Goal: Task Accomplishment & Management: Manage account settings

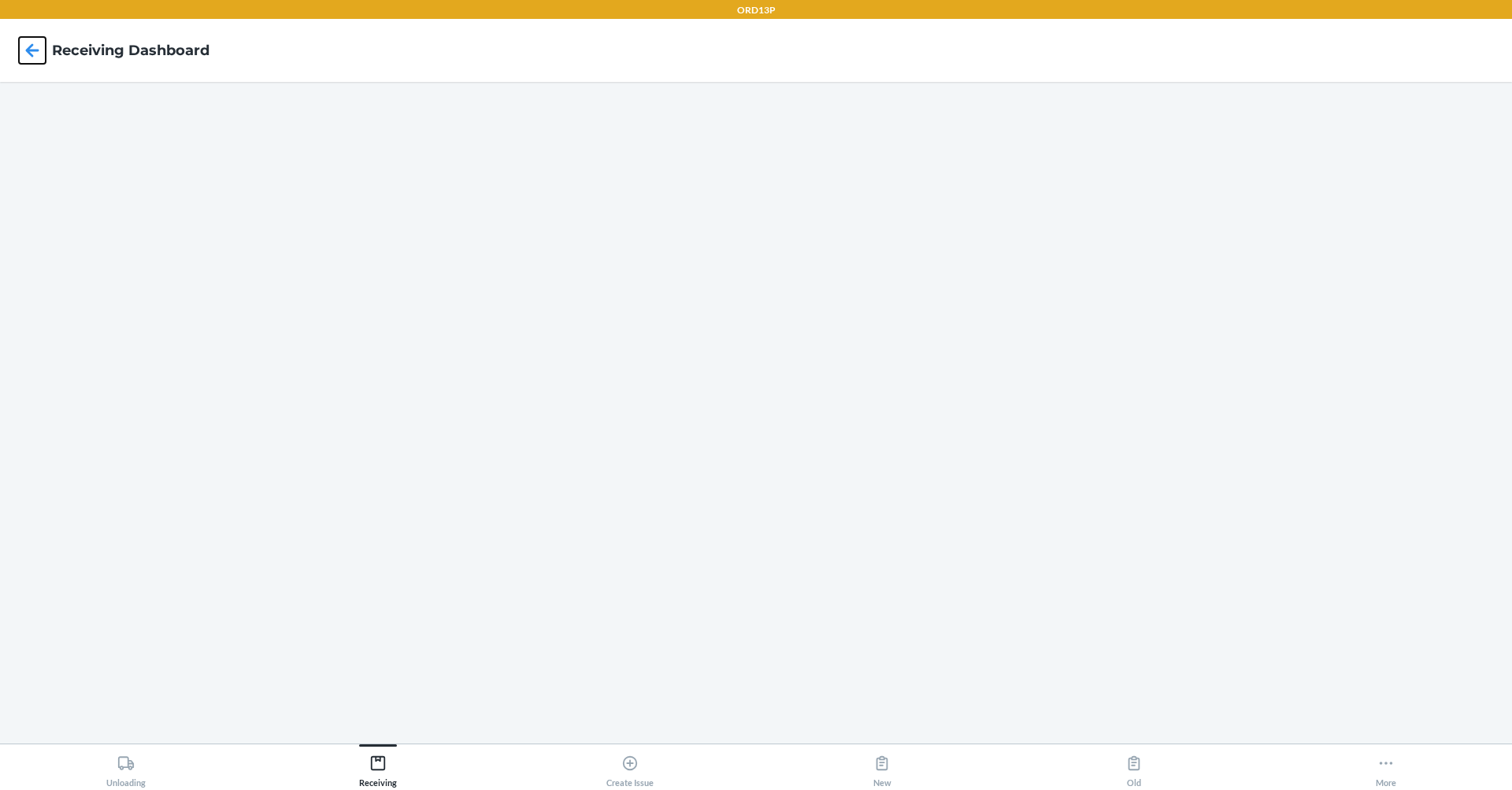
click at [34, 38] on icon at bounding box center [32, 50] width 27 height 27
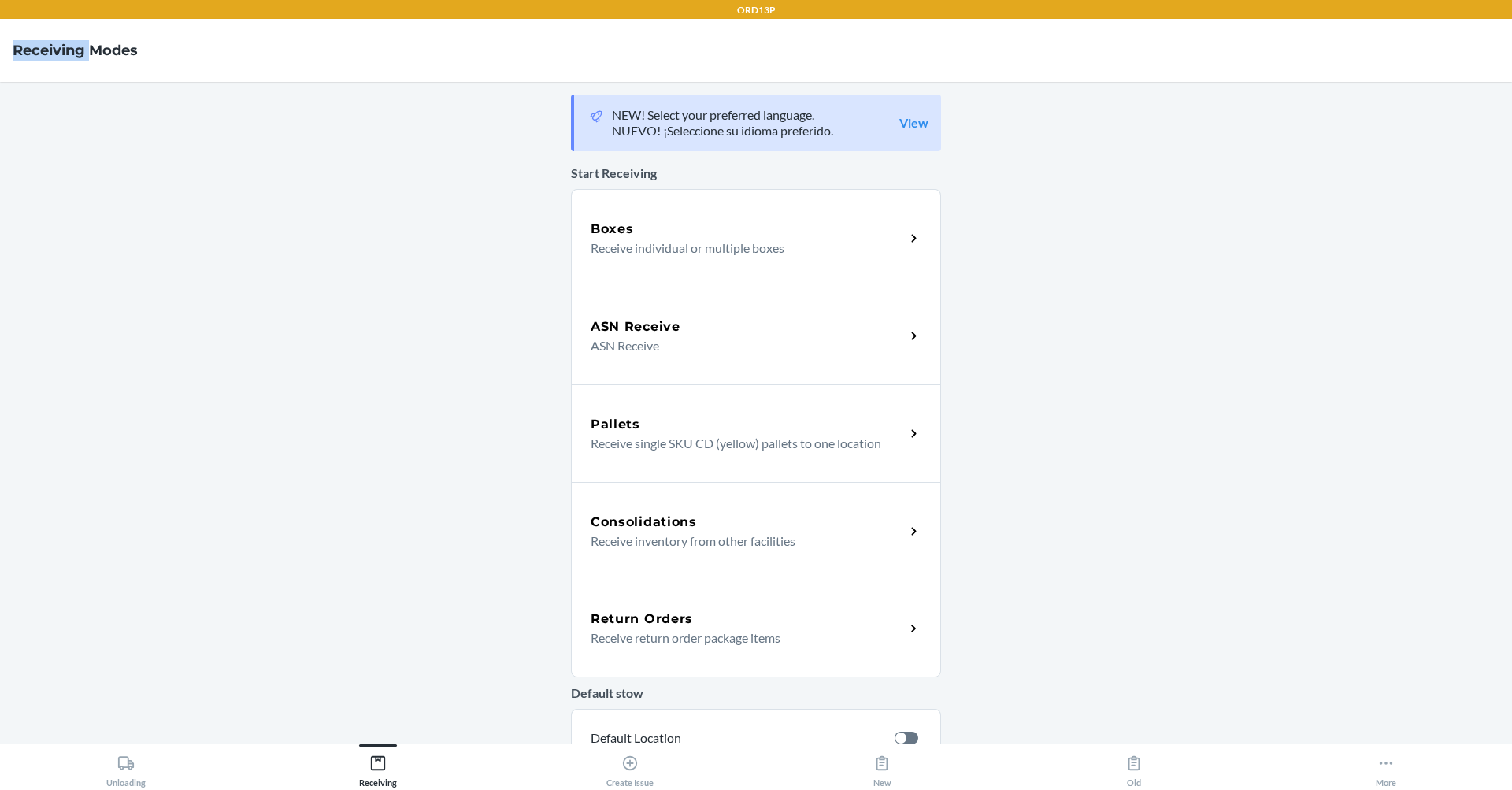
click at [34, 38] on nav "Receiving Modes" at bounding box center [756, 50] width 1512 height 63
drag, startPoint x: 34, startPoint y: 38, endPoint x: 59, endPoint y: 198, distance: 161.9
click at [56, 199] on main "NEW! Select your preferred language. NUEVO! ¡Seleccione su idioma preferido. Vi…" at bounding box center [756, 413] width 1512 height 661
click at [1083, 592] on main "NEW! Select your preferred language. NUEVO! ¡Seleccione su idioma preferido. Vi…" at bounding box center [756, 413] width 1512 height 661
click at [1376, 747] on button "More" at bounding box center [1386, 766] width 252 height 43
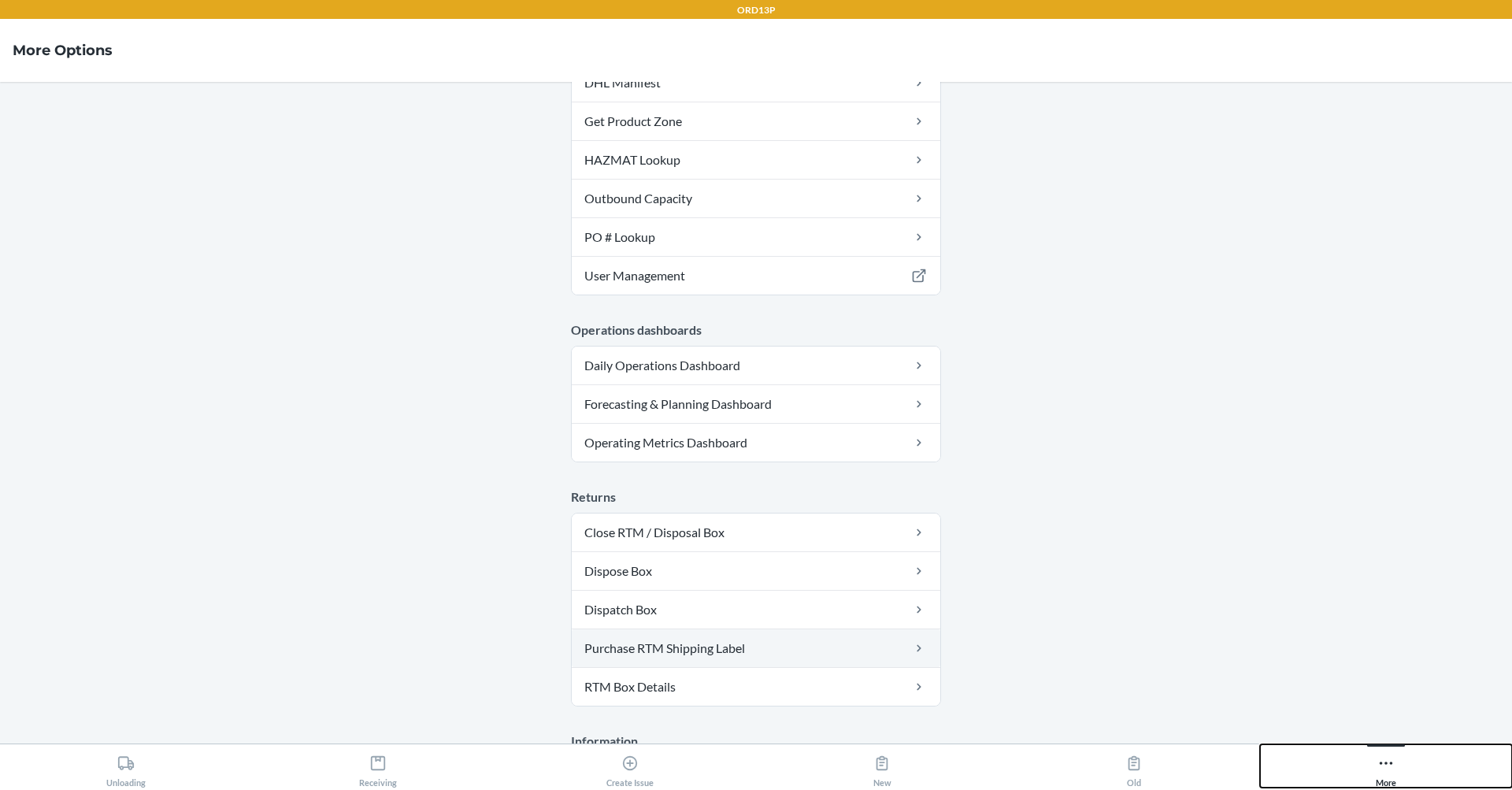
scroll to position [389, 0]
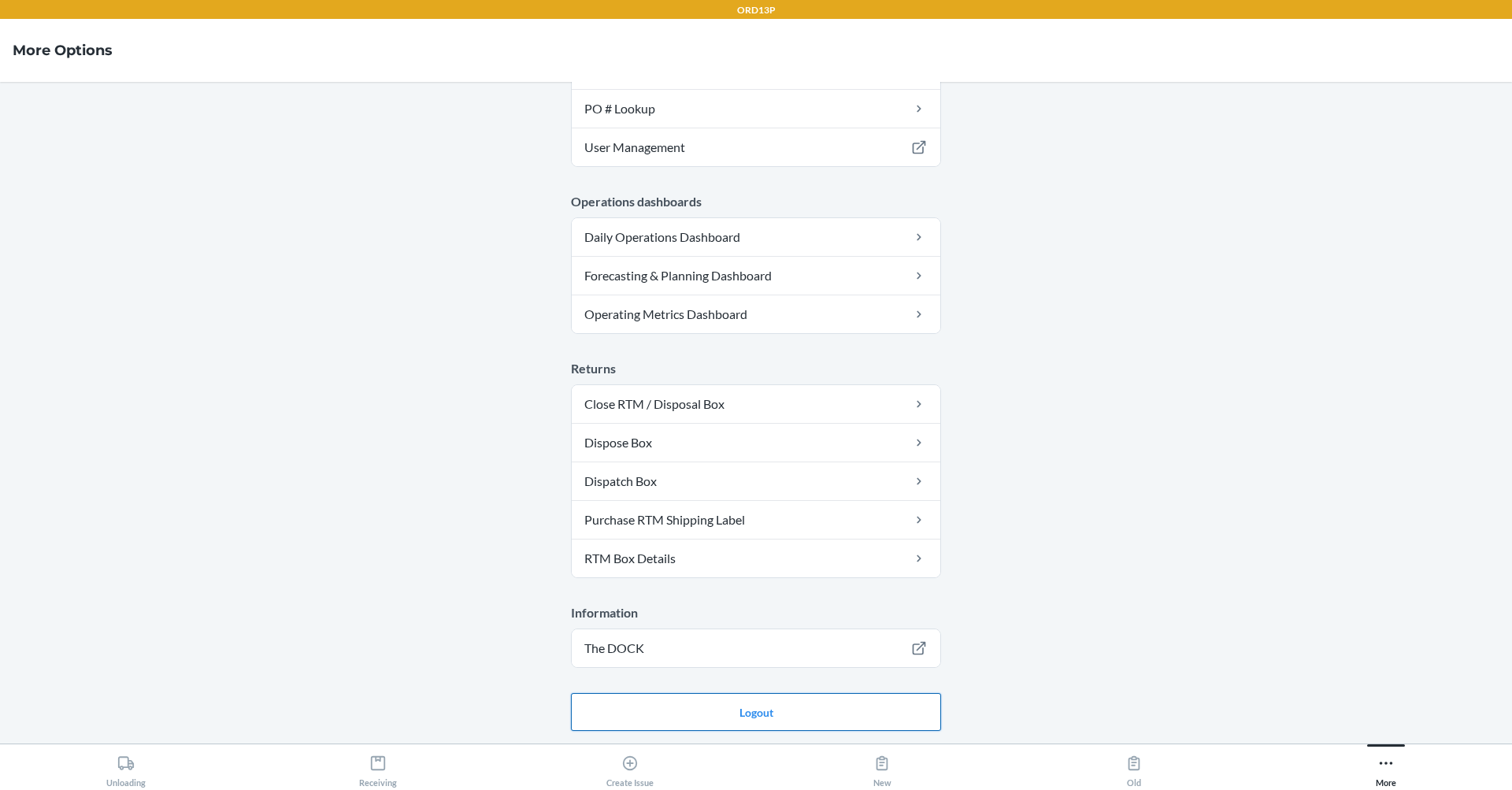
click at [782, 705] on button "Logout" at bounding box center [756, 712] width 370 height 38
